Goal: Task Accomplishment & Management: Manage account settings

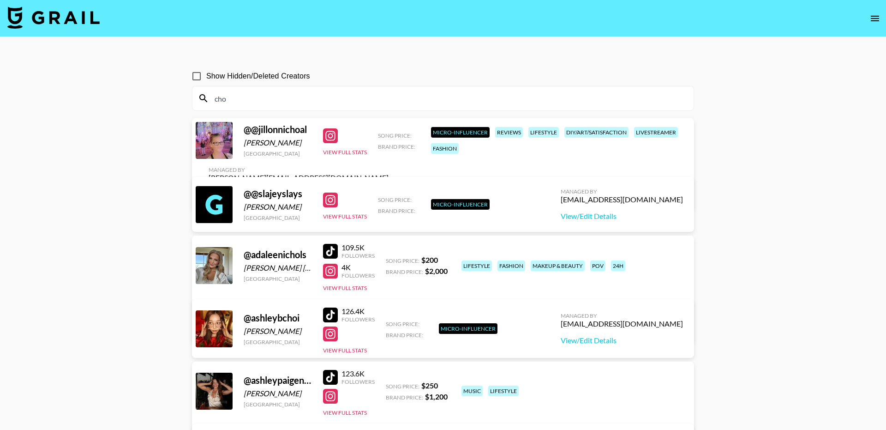
click at [872, 11] on button "open drawer" at bounding box center [875, 18] width 18 height 18
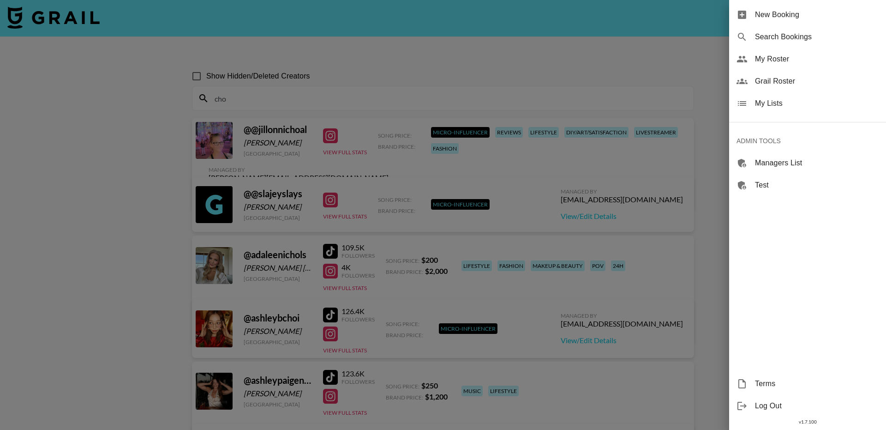
click at [771, 102] on span "My Lists" at bounding box center [817, 103] width 124 height 11
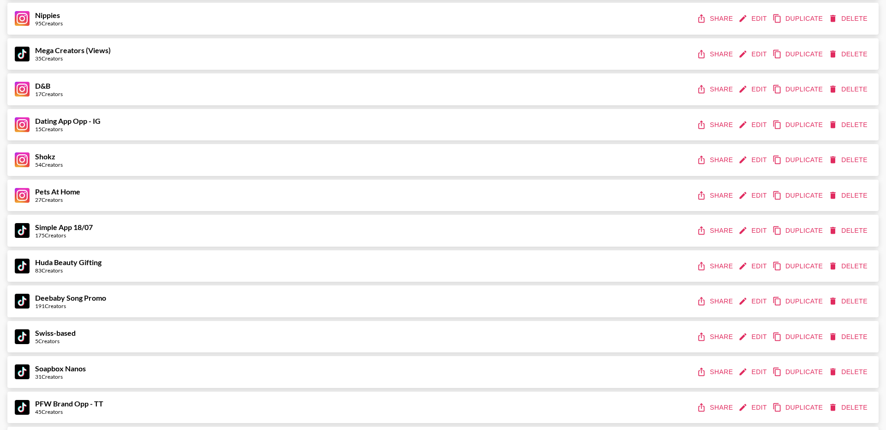
scroll to position [212, 0]
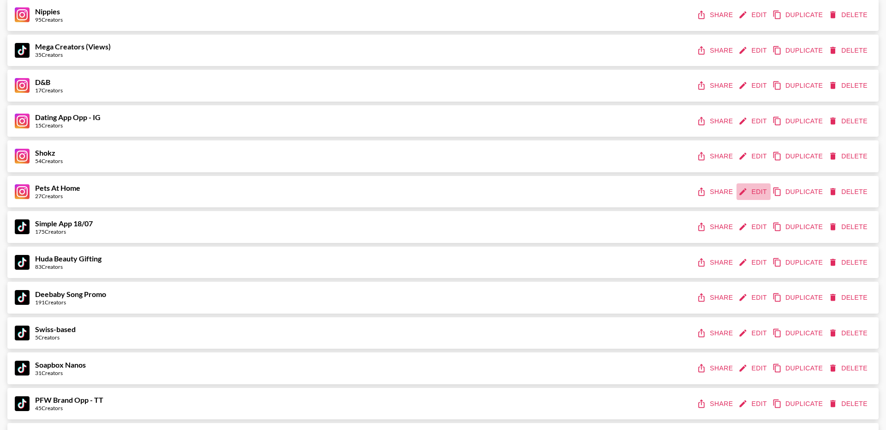
click at [754, 189] on button "Edit" at bounding box center [754, 191] width 34 height 17
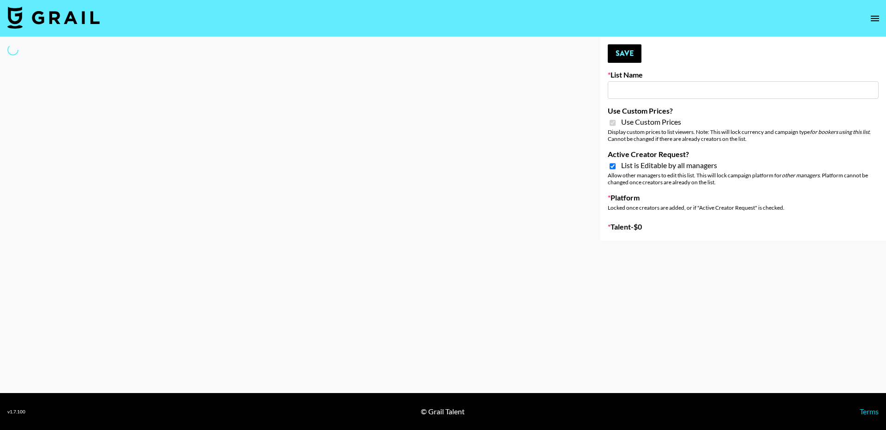
type input "Pets At Home"
checkbox input "true"
select select "Brand"
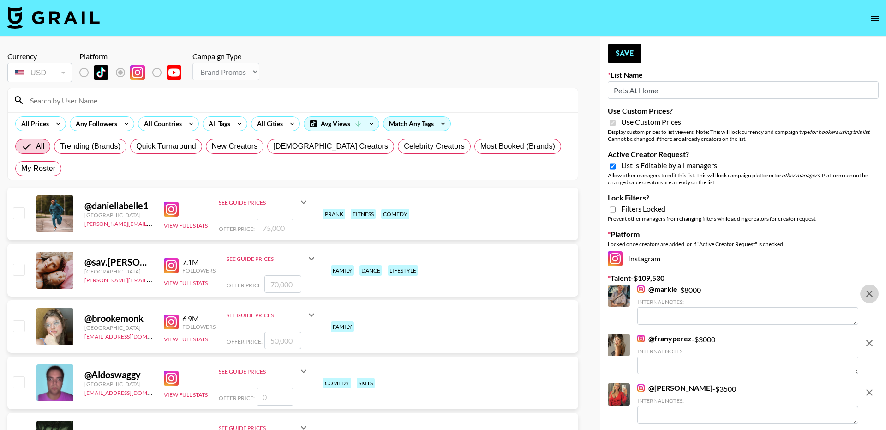
click at [869, 290] on icon "remove" at bounding box center [869, 293] width 11 height 11
click at [869, 337] on icon "remove" at bounding box center [869, 342] width 11 height 11
click at [869, 387] on icon "remove" at bounding box center [869, 392] width 11 height 11
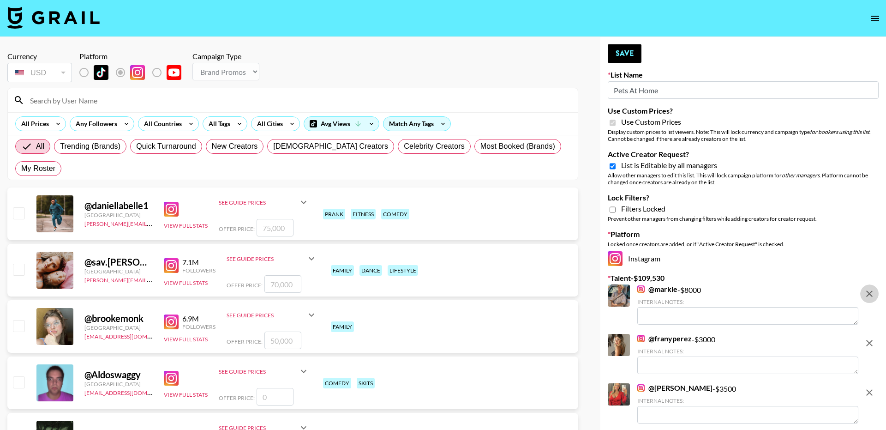
click at [869, 290] on icon "remove" at bounding box center [869, 293] width 11 height 11
click at [869, 337] on icon "remove" at bounding box center [869, 342] width 11 height 11
click at [869, 290] on icon "remove" at bounding box center [869, 293] width 11 height 11
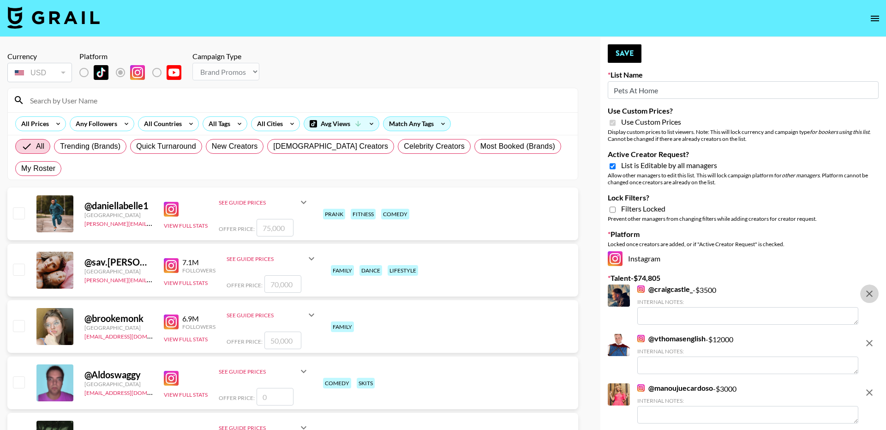
click at [869, 337] on icon "remove" at bounding box center [869, 342] width 11 height 11
click at [869, 290] on icon "remove" at bounding box center [869, 293] width 11 height 11
click at [869, 337] on icon "remove" at bounding box center [869, 342] width 11 height 11
click at [869, 387] on icon "remove" at bounding box center [869, 392] width 11 height 11
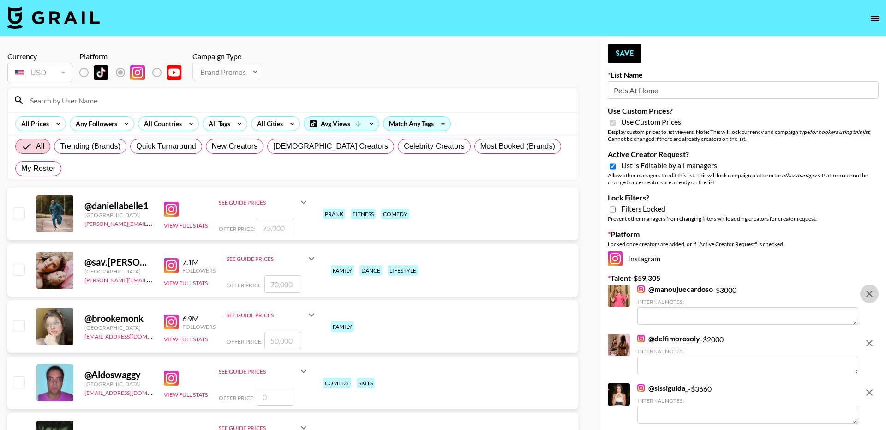
click at [869, 290] on icon "remove" at bounding box center [869, 293] width 11 height 11
click at [869, 337] on icon "remove" at bounding box center [869, 342] width 11 height 11
click at [869, 387] on icon "remove" at bounding box center [869, 392] width 11 height 11
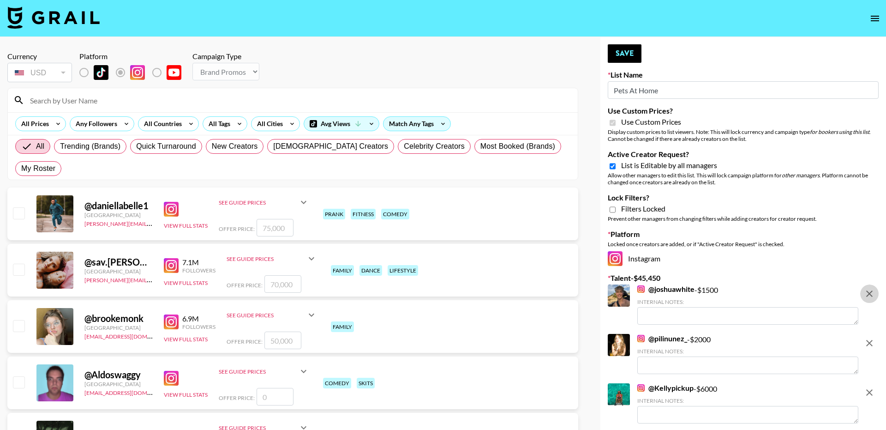
click at [869, 290] on icon "remove" at bounding box center [869, 293] width 11 height 11
click at [869, 337] on icon "remove" at bounding box center [869, 342] width 11 height 11
click at [869, 387] on icon "remove" at bounding box center [869, 392] width 11 height 11
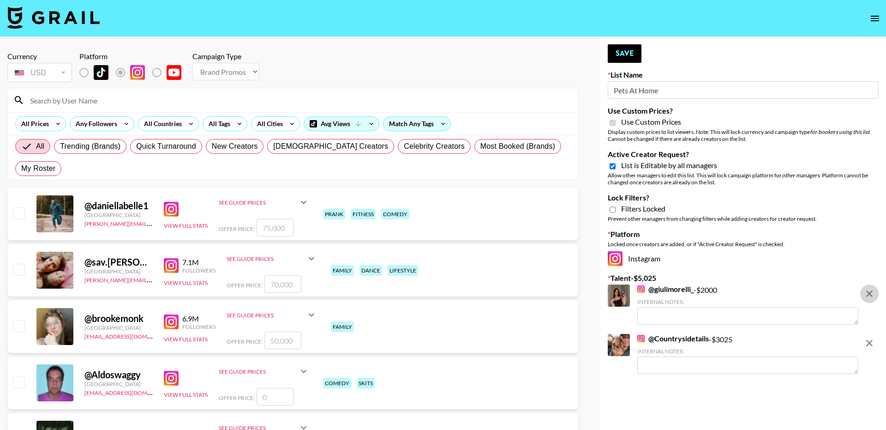
click at [869, 290] on icon "remove" at bounding box center [869, 293] width 11 height 11
click at [869, 337] on icon "remove" at bounding box center [869, 342] width 11 height 11
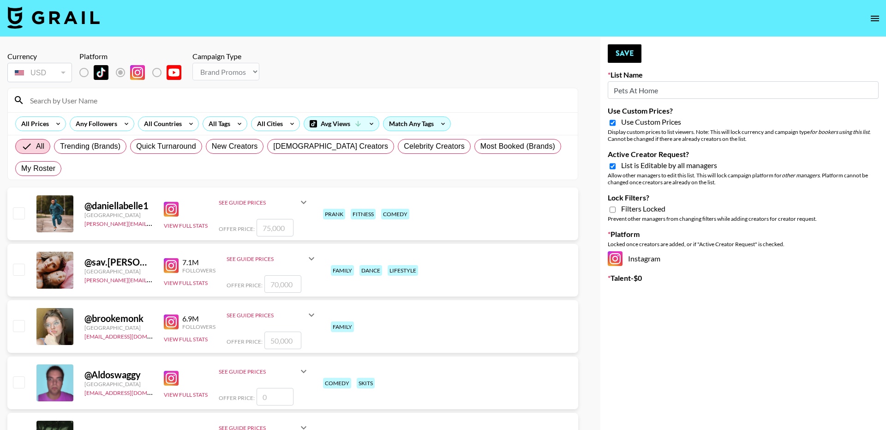
click at [666, 94] on input "Pets At Home" at bounding box center [743, 90] width 271 height 18
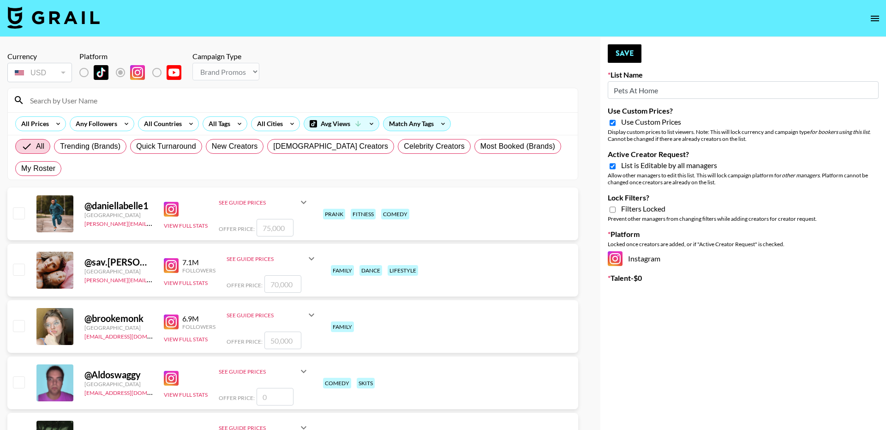
click at [666, 94] on input "Pets At Home" at bounding box center [743, 90] width 271 height 18
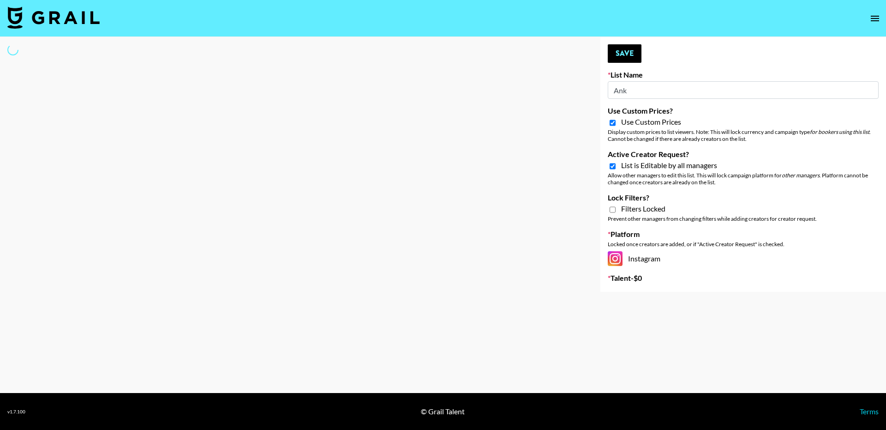
type input "Anke"
select select "Brand"
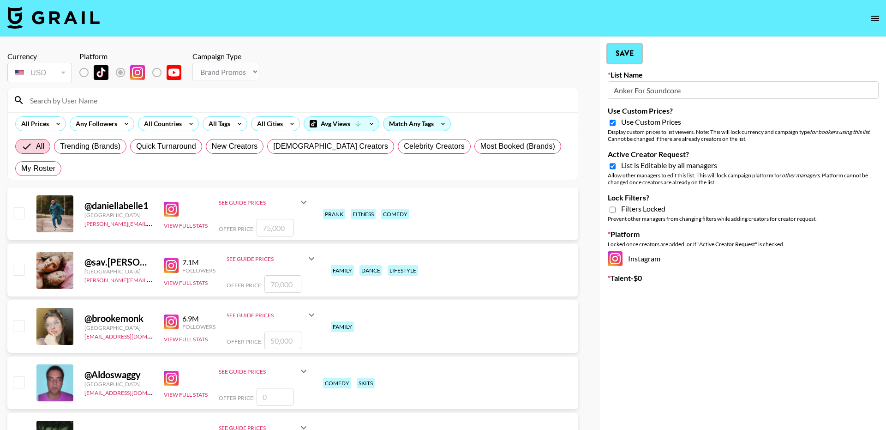
click at [624, 45] on button "Save" at bounding box center [625, 53] width 34 height 18
type input "Anker For Soundcore"
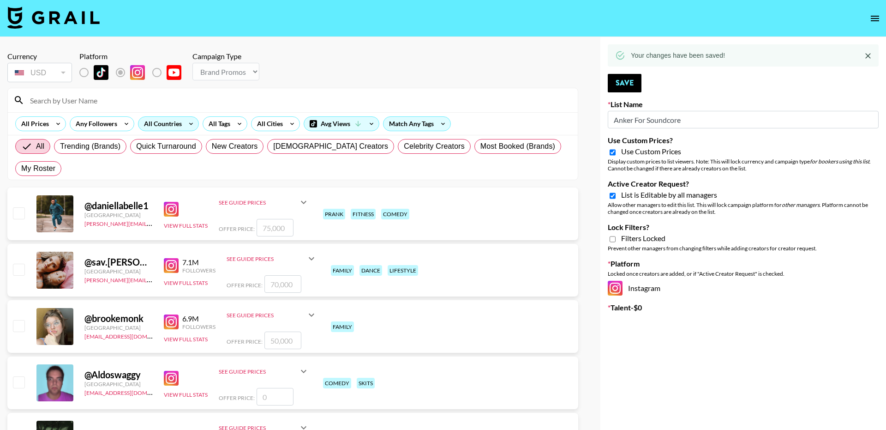
click at [167, 125] on div "All Countries" at bounding box center [160, 124] width 45 height 14
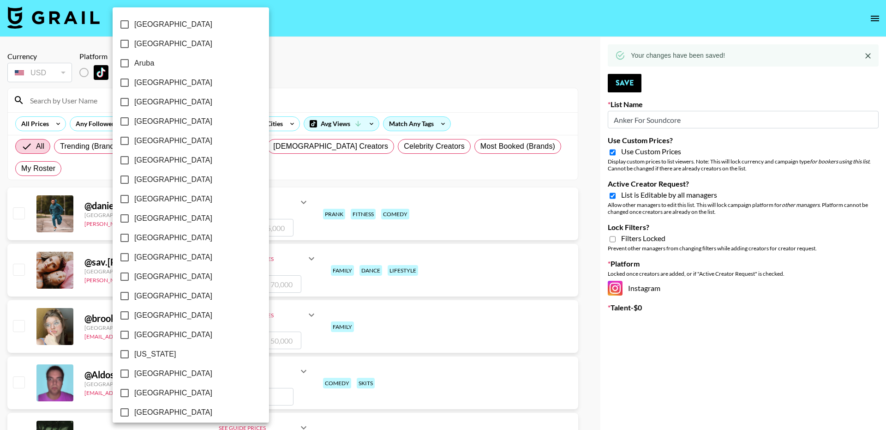
scroll to position [647, 0]
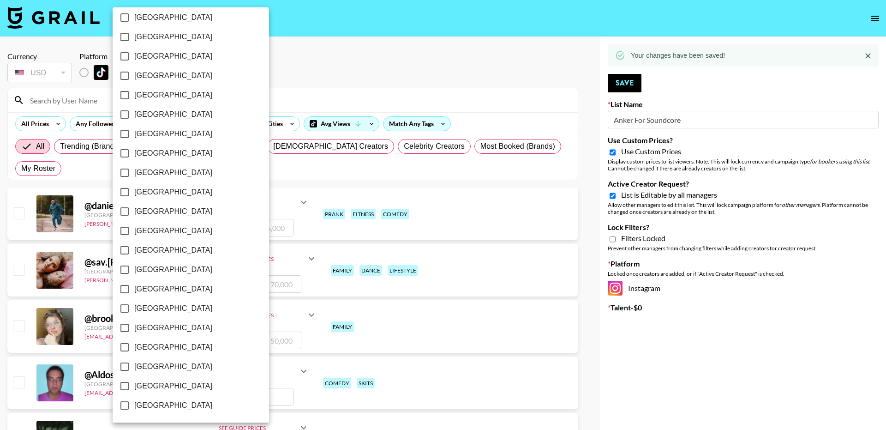
click at [162, 384] on span "[GEOGRAPHIC_DATA]" at bounding box center [173, 385] width 78 height 11
click at [134, 384] on input "[GEOGRAPHIC_DATA]" at bounding box center [124, 385] width 19 height 19
checkbox input "true"
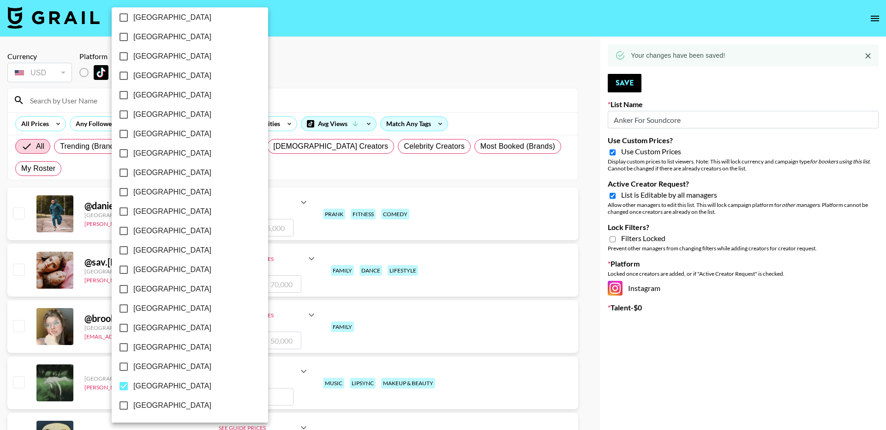
click at [332, 65] on div at bounding box center [443, 215] width 886 height 430
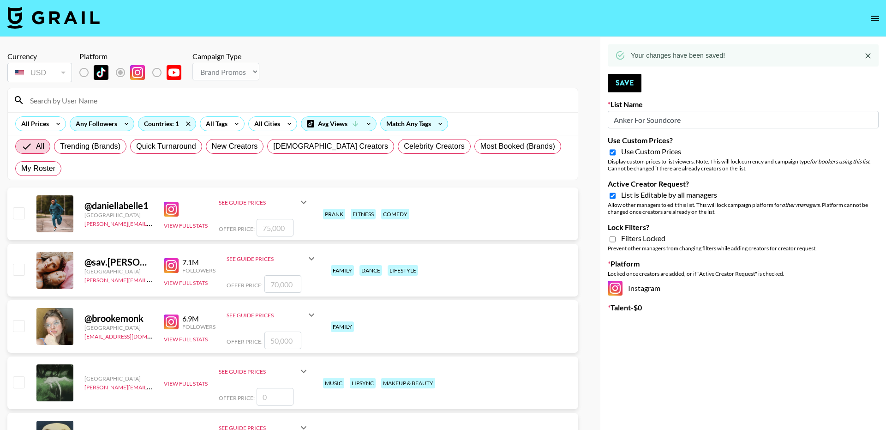
click at [82, 124] on div "Any Followers" at bounding box center [94, 124] width 49 height 14
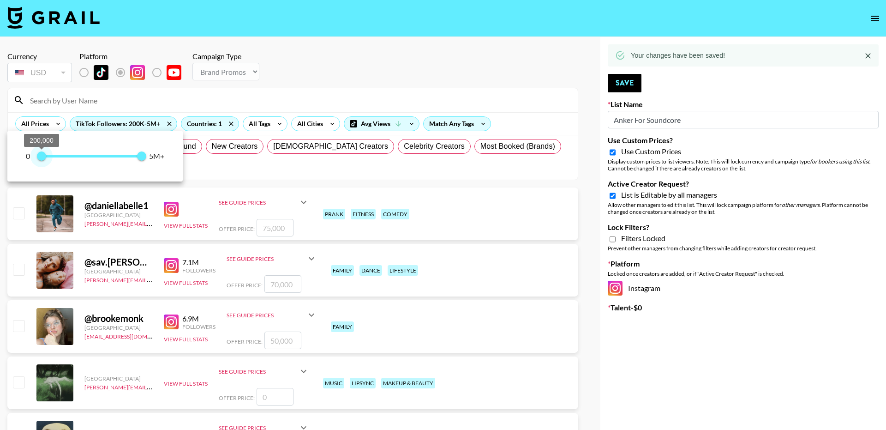
type input "100000"
click at [39, 154] on span "100,000" at bounding box center [39, 155] width 9 height 9
click at [380, 53] on div at bounding box center [443, 215] width 886 height 430
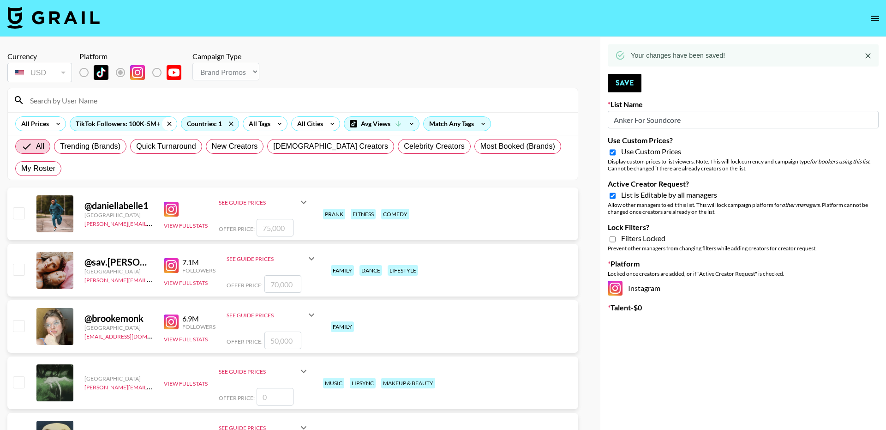
click at [165, 126] on icon at bounding box center [169, 124] width 15 height 14
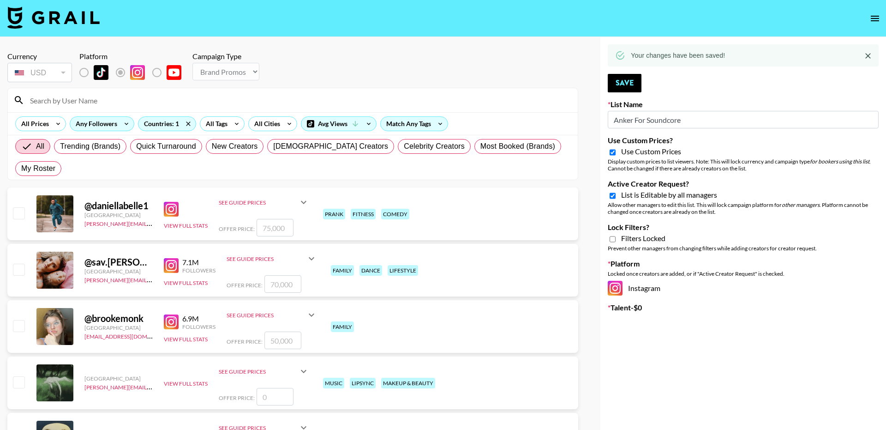
click at [611, 239] on input "Lock Filters?" at bounding box center [613, 239] width 6 height 8
checkbox input "true"
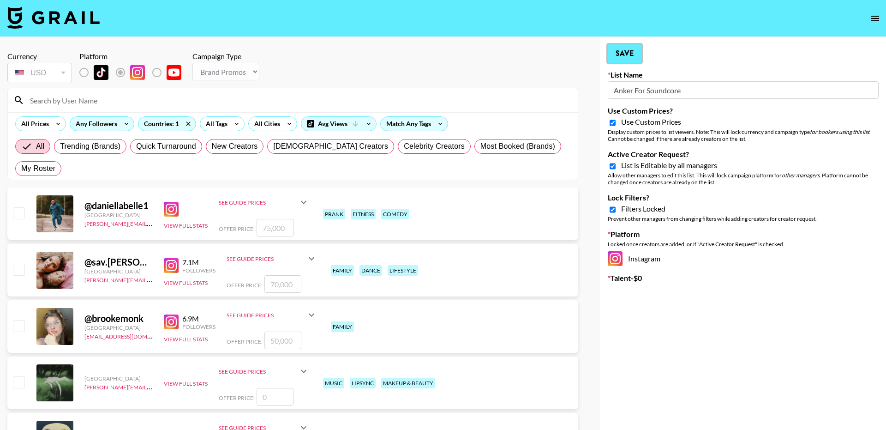
click at [634, 51] on button "Save" at bounding box center [625, 53] width 34 height 18
